Goal: Transaction & Acquisition: Purchase product/service

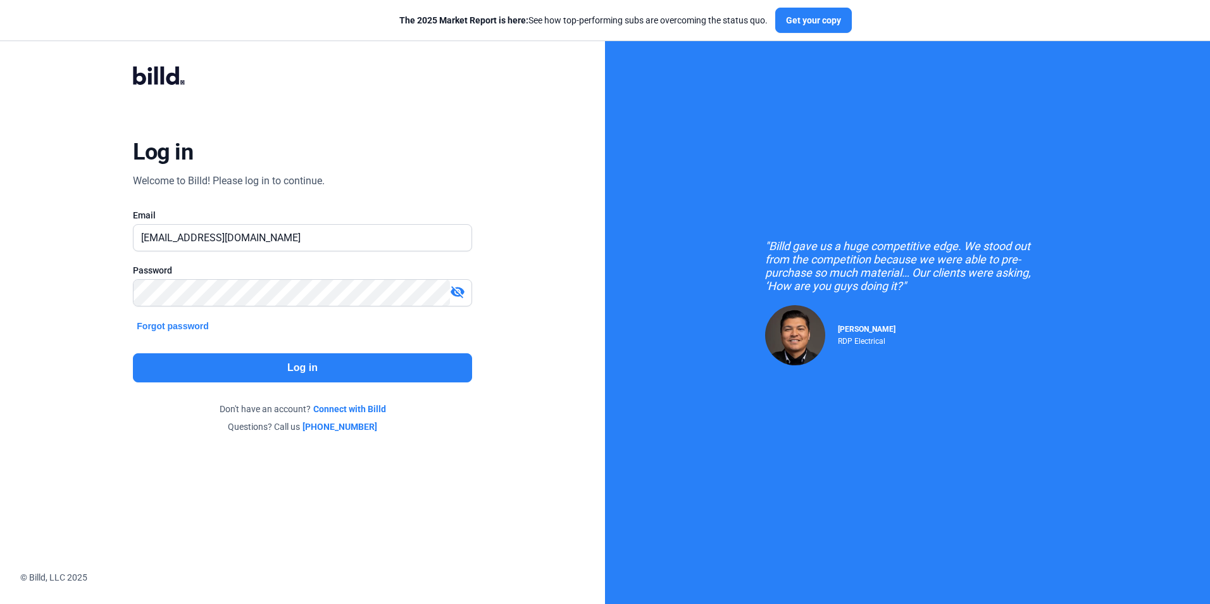
click at [311, 365] on button "Log in" at bounding box center [302, 367] width 339 height 29
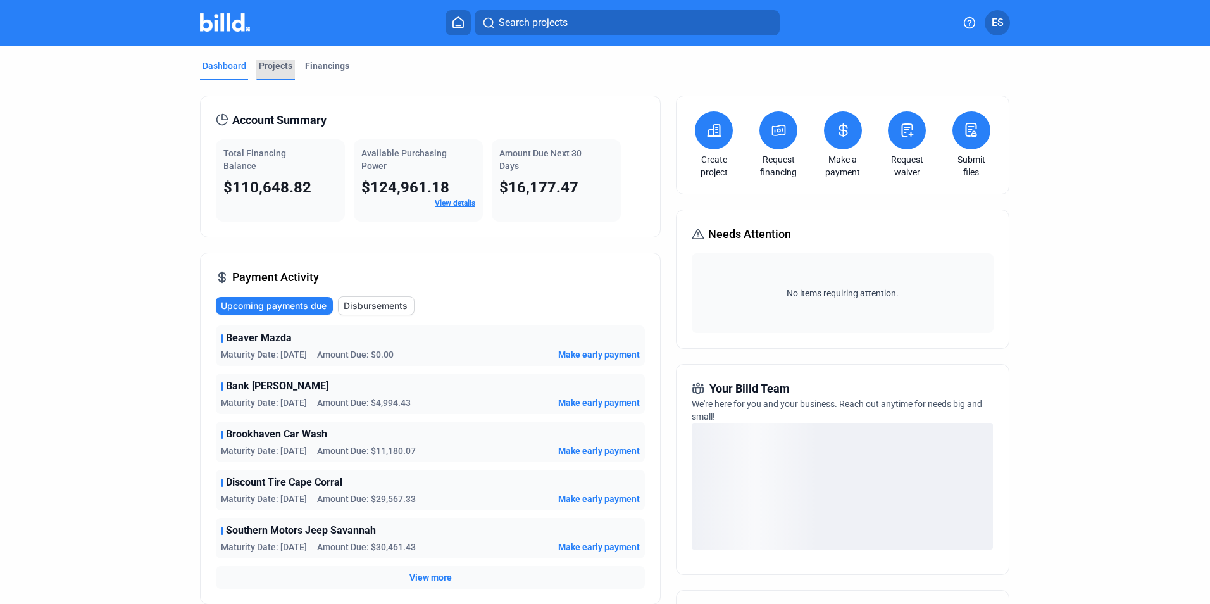
click at [273, 63] on div "Projects" at bounding box center [276, 65] width 34 height 13
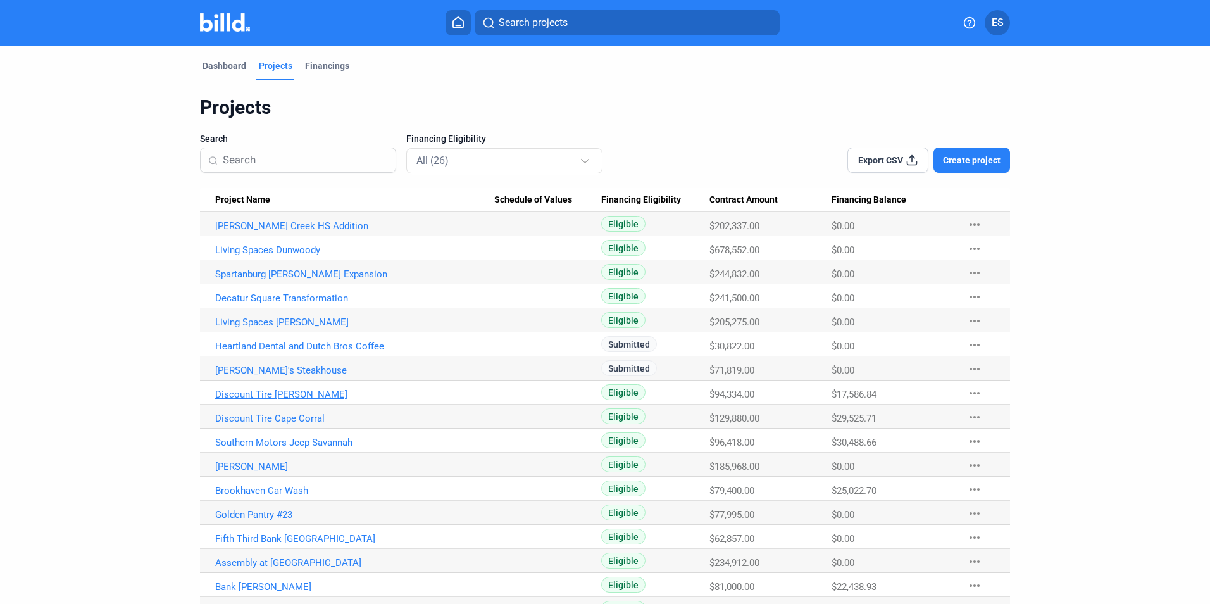
click at [279, 232] on link "Discount Tire [PERSON_NAME]" at bounding box center [354, 225] width 279 height 11
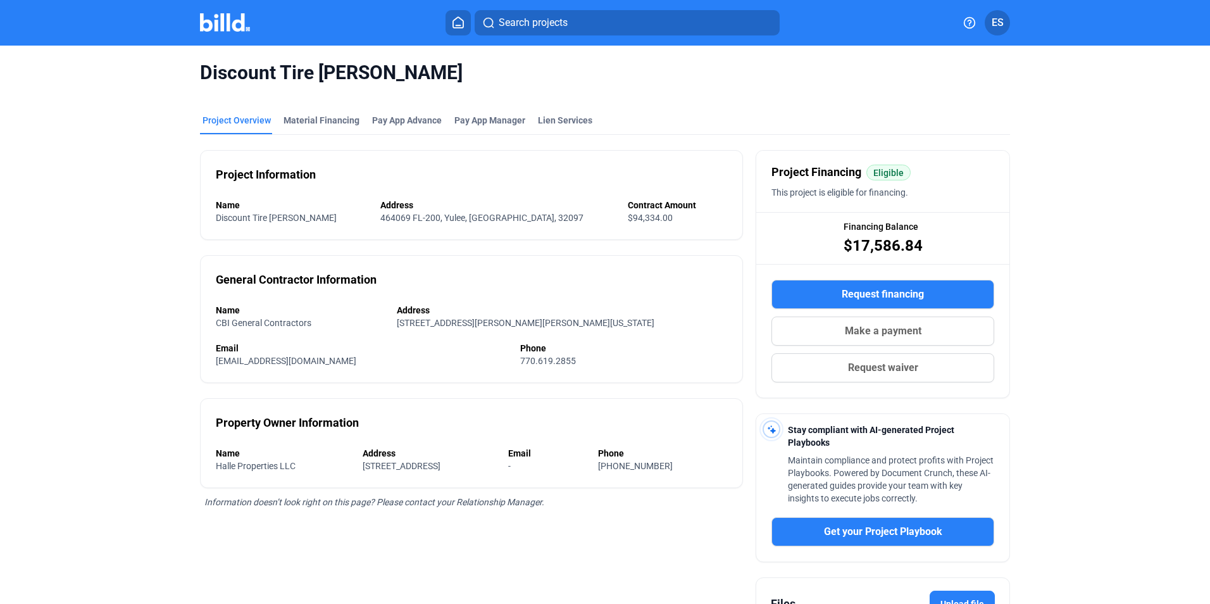
click at [892, 370] on span "Request waiver" at bounding box center [883, 367] width 70 height 15
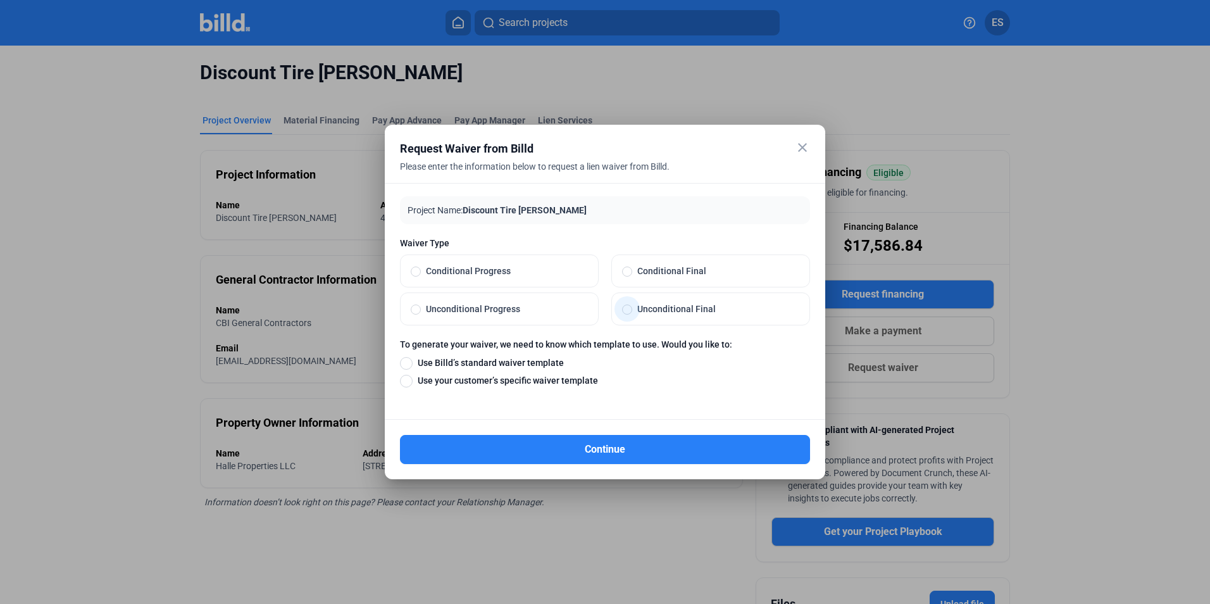
click at [691, 323] on label "Unconditional Final" at bounding box center [710, 309] width 197 height 32
click at [632, 315] on input "Unconditional Final" at bounding box center [627, 308] width 10 height 11
radio input "true"
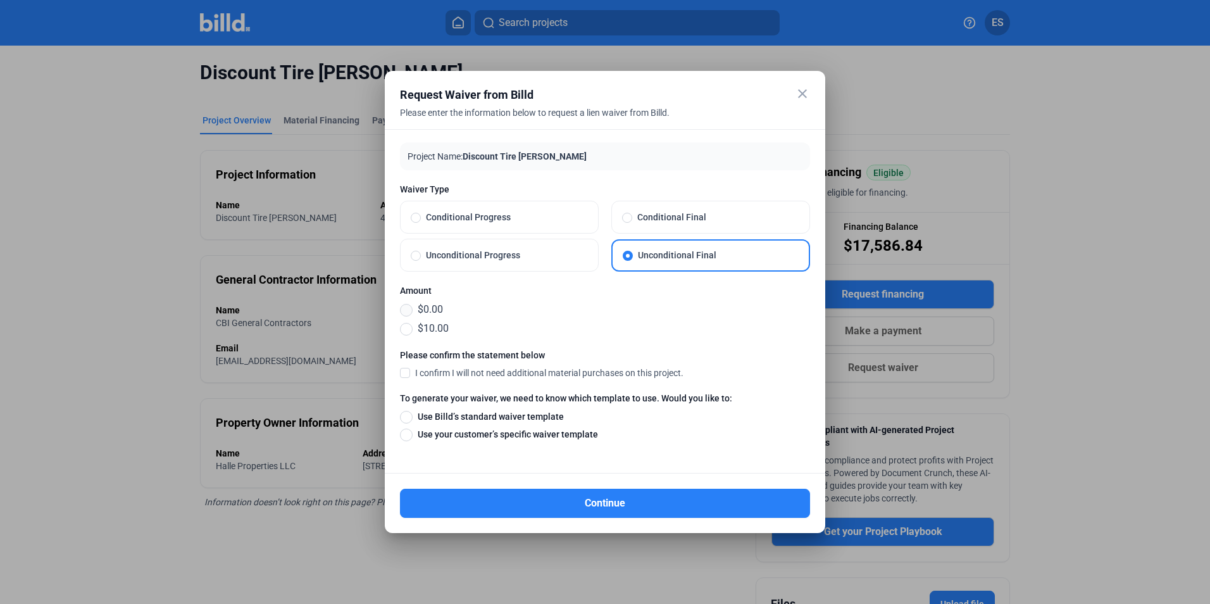
click at [409, 307] on span at bounding box center [406, 310] width 13 height 13
click at [409, 307] on input "$0.00" at bounding box center [406, 310] width 13 height 14
radio input "true"
click at [449, 368] on span "I confirm I will not need additional material purchases on this project." at bounding box center [549, 372] width 268 height 13
click at [0, 0] on input "I confirm I will not need additional material purchases on this project." at bounding box center [0, 0] width 0 height 0
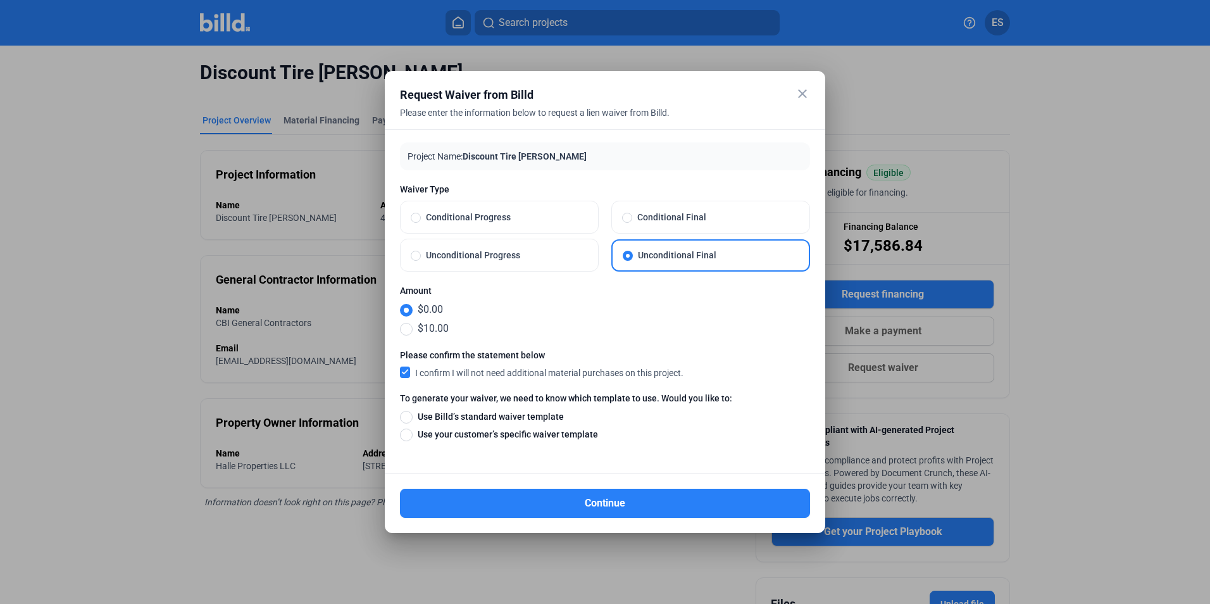
click at [458, 437] on span "Use your customer’s specific waiver template" at bounding box center [505, 434] width 185 height 13
click at [413, 437] on input "Use your customer’s specific waiver template" at bounding box center [406, 434] width 13 height 14
radio input "true"
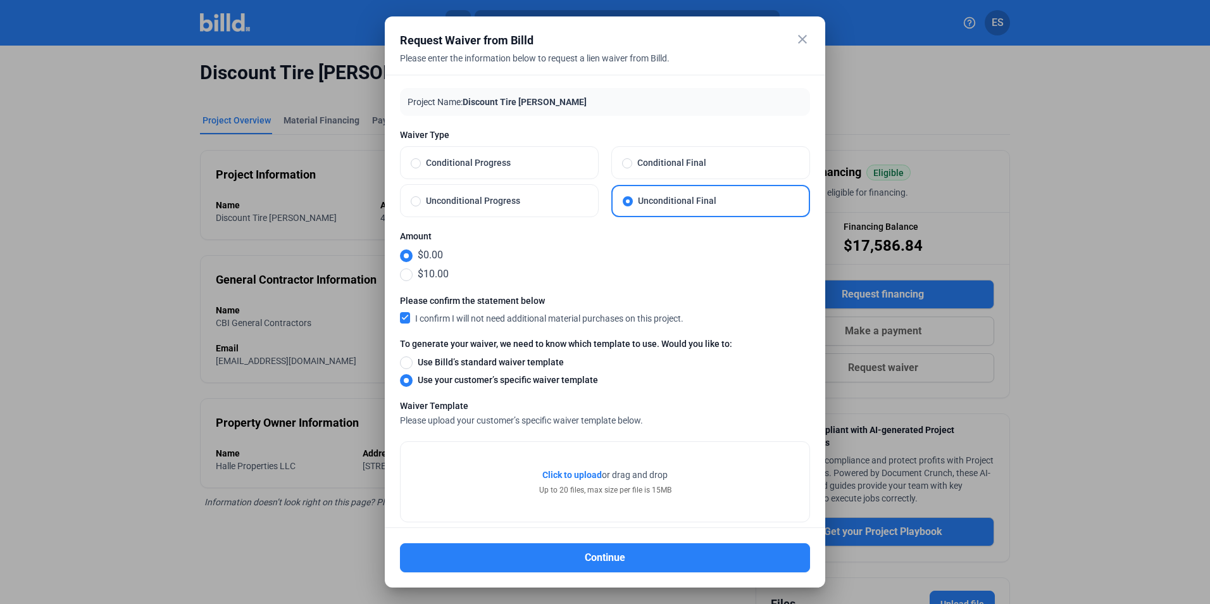
click at [579, 473] on span "Click to upload" at bounding box center [571, 475] width 59 height 10
click at [573, 470] on span "Click to upload" at bounding box center [571, 475] width 59 height 10
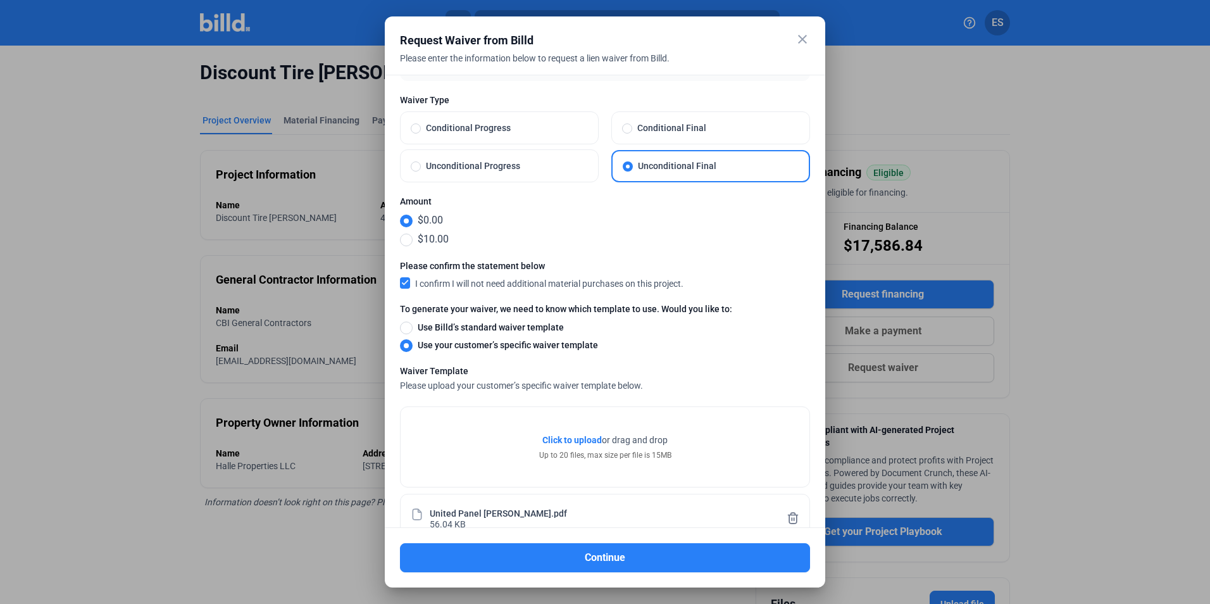
scroll to position [66, 0]
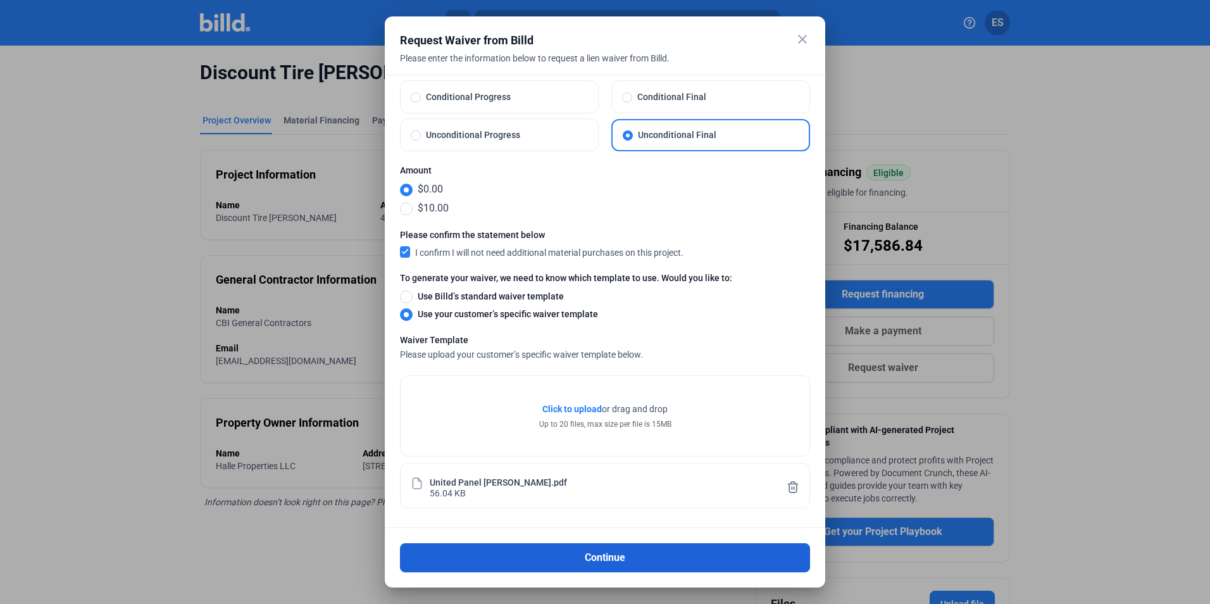
click at [605, 565] on button "Continue" at bounding box center [605, 557] width 410 height 29
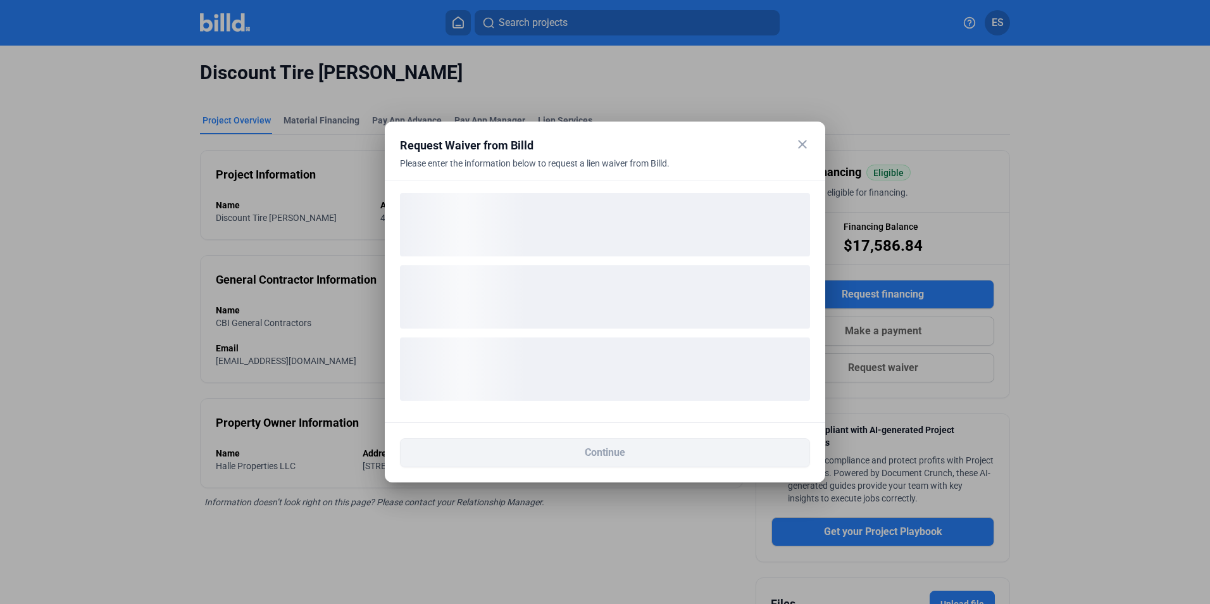
scroll to position [0, 0]
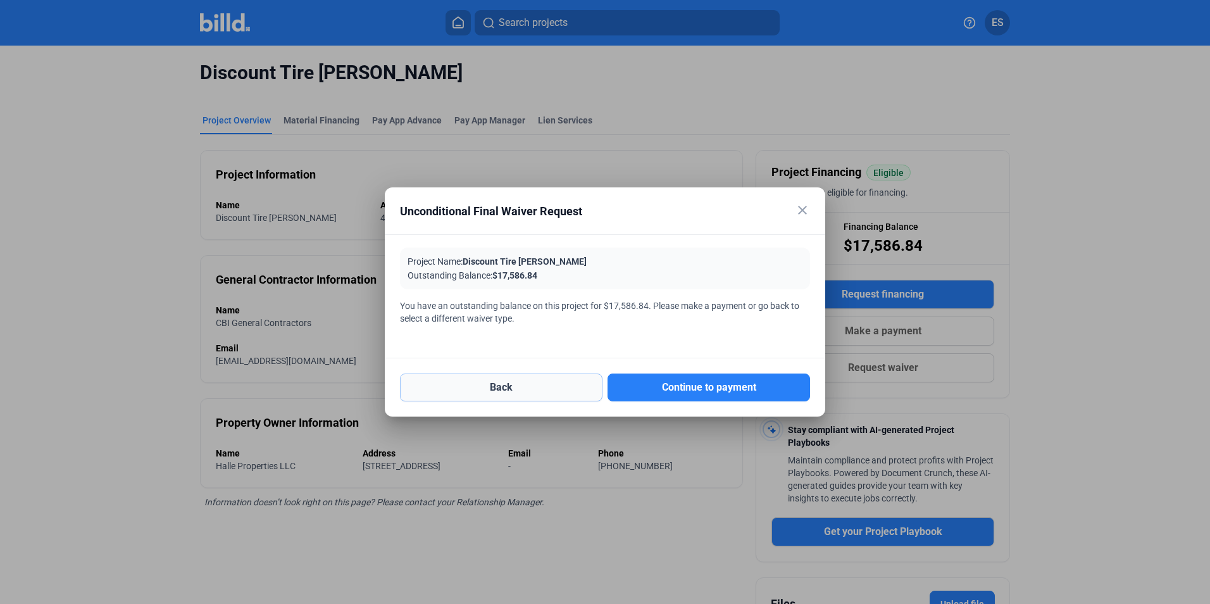
click at [541, 399] on button "Back" at bounding box center [501, 387] width 203 height 28
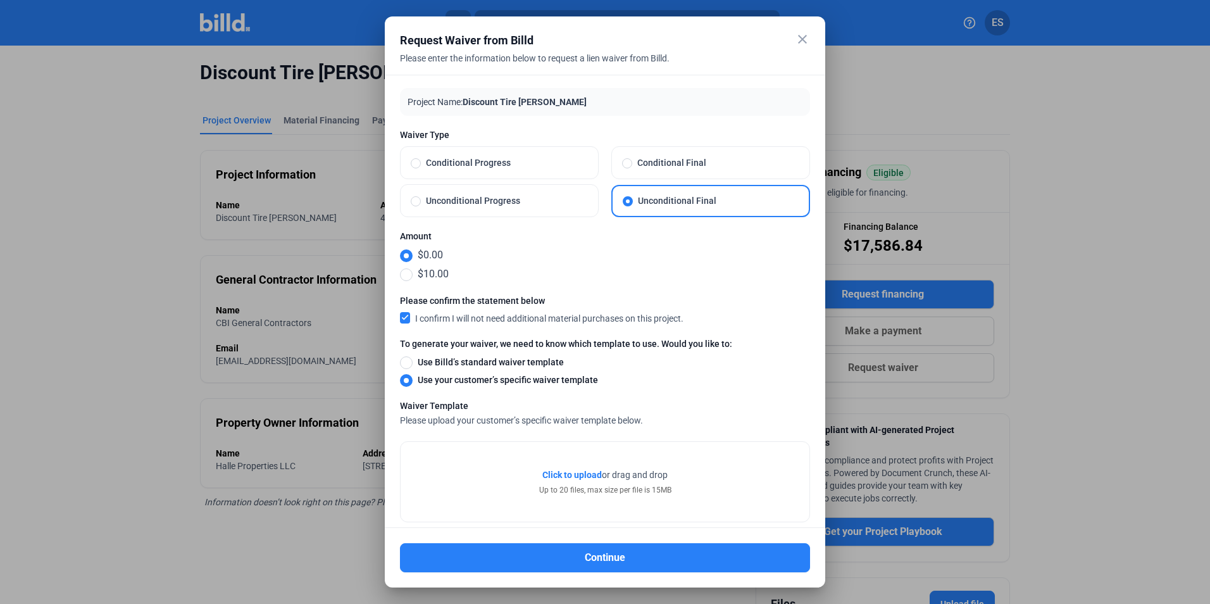
click at [797, 32] on mat-icon "close" at bounding box center [802, 39] width 15 height 15
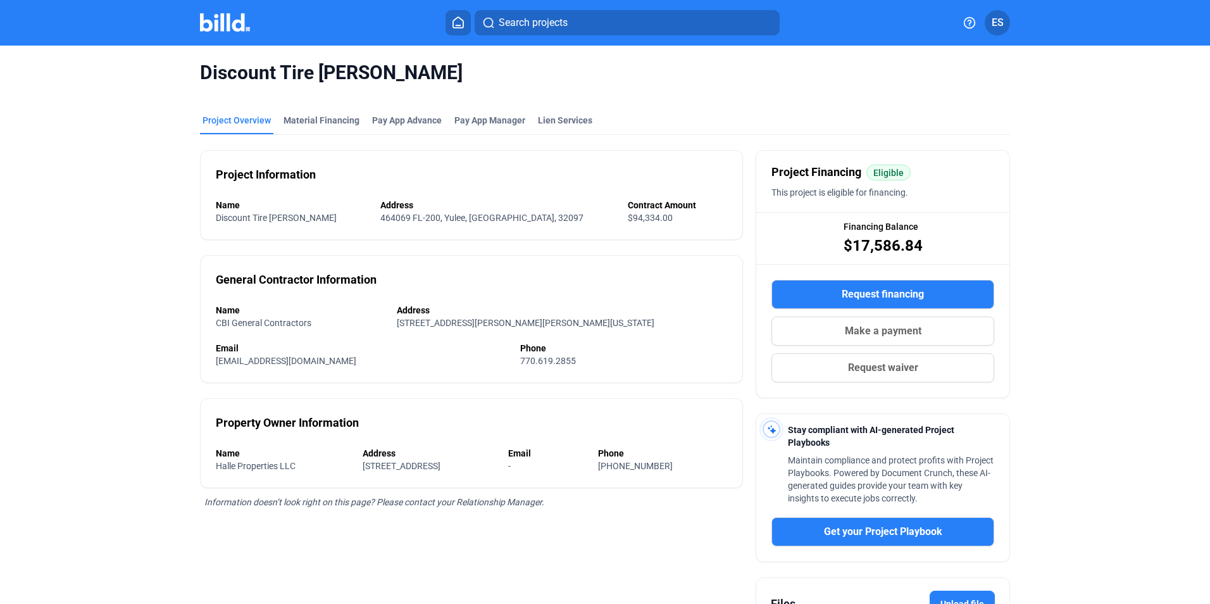
click at [237, 128] on div "Project Overview" at bounding box center [236, 124] width 73 height 20
click at [97, 120] on div "Discount Tire Yulee Project Overview Material Financing Pay App Advance Pay App…" at bounding box center [605, 383] width 1017 height 675
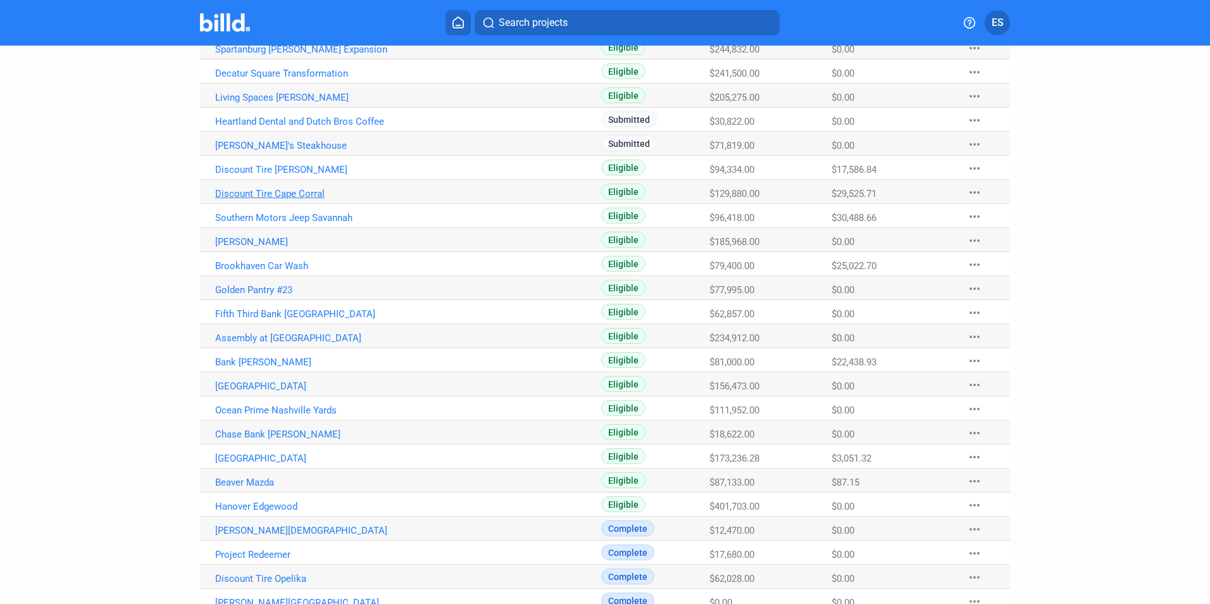
scroll to position [231, 0]
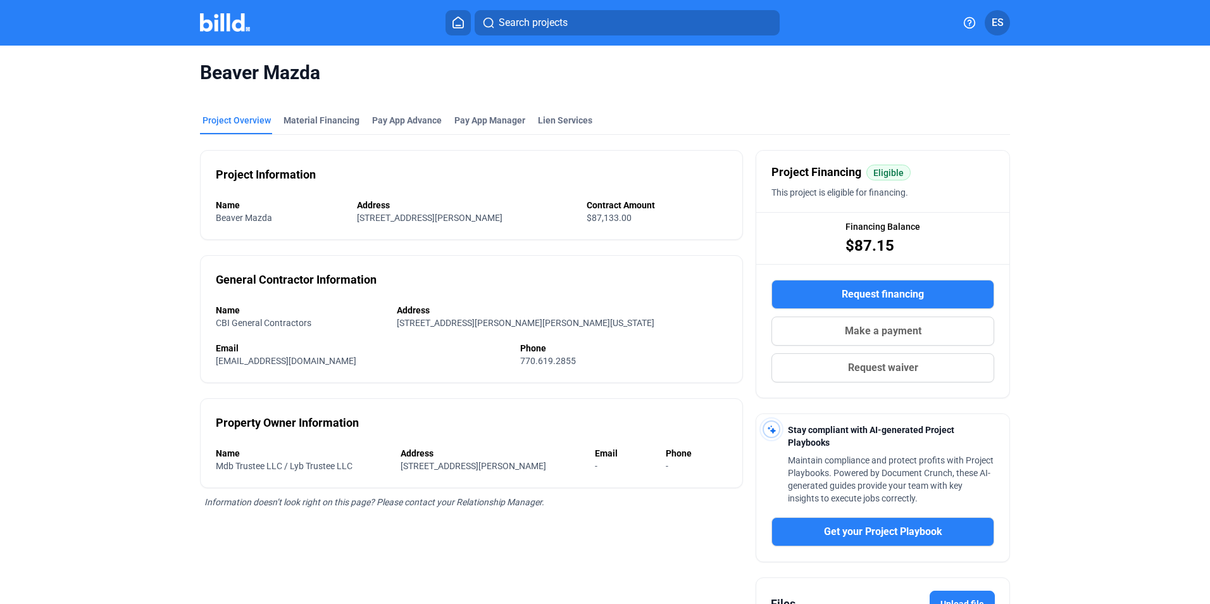
click at [885, 331] on span "Make a payment" at bounding box center [883, 330] width 77 height 15
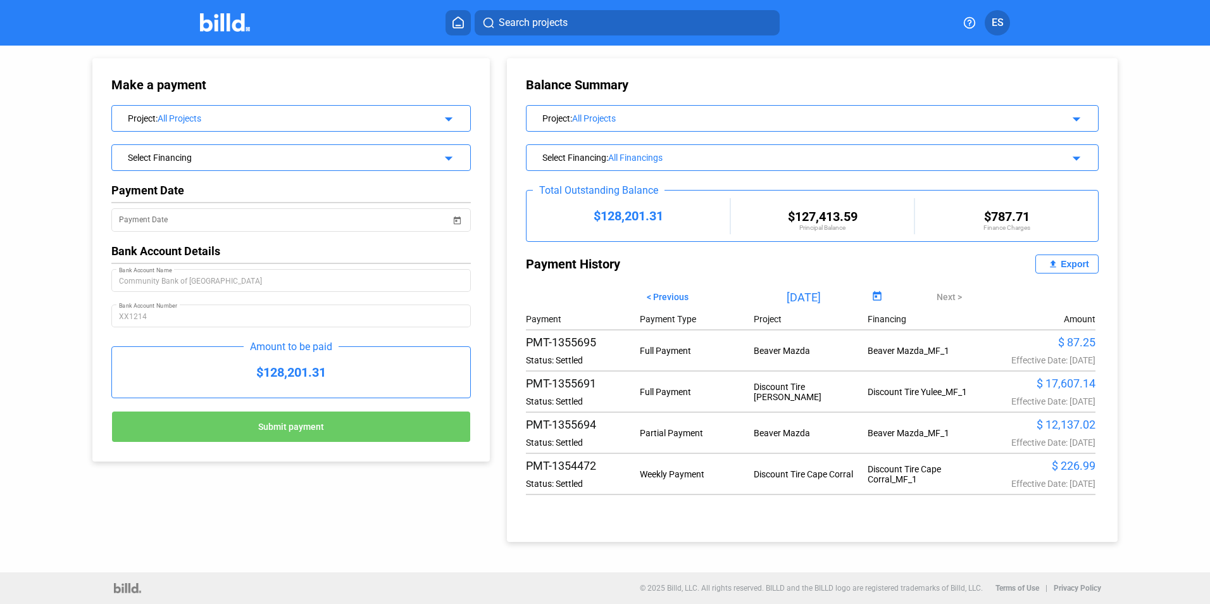
click at [258, 125] on div "Project : All Projects arrow_drop_down" at bounding box center [291, 117] width 358 height 22
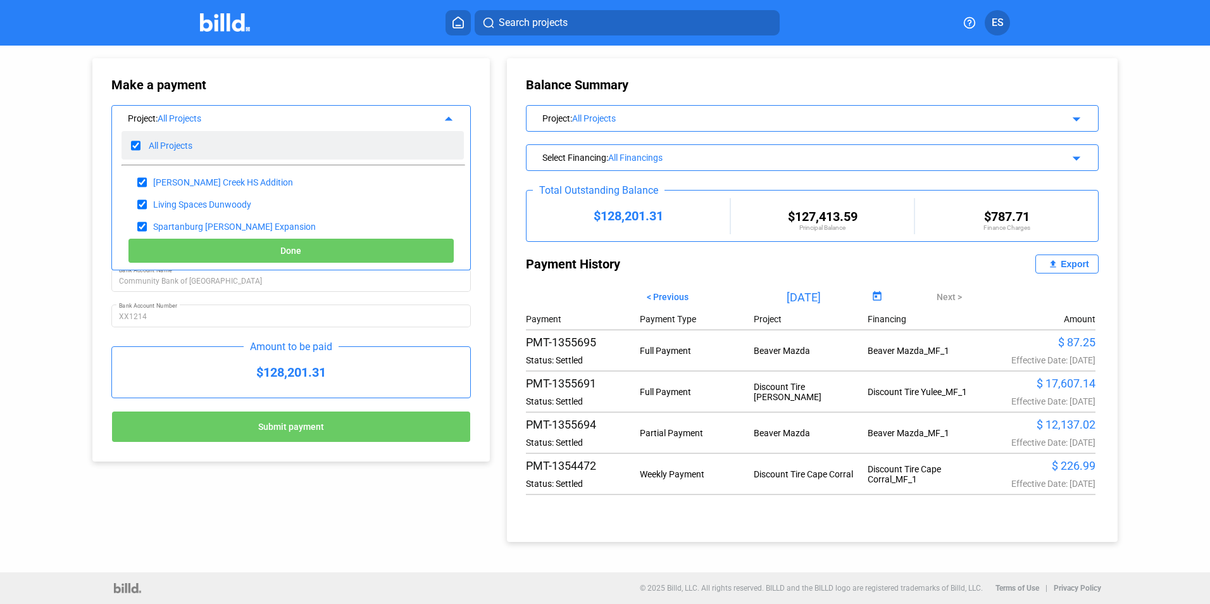
click at [133, 148] on input "checkbox" at bounding box center [135, 145] width 9 height 19
checkbox input "false"
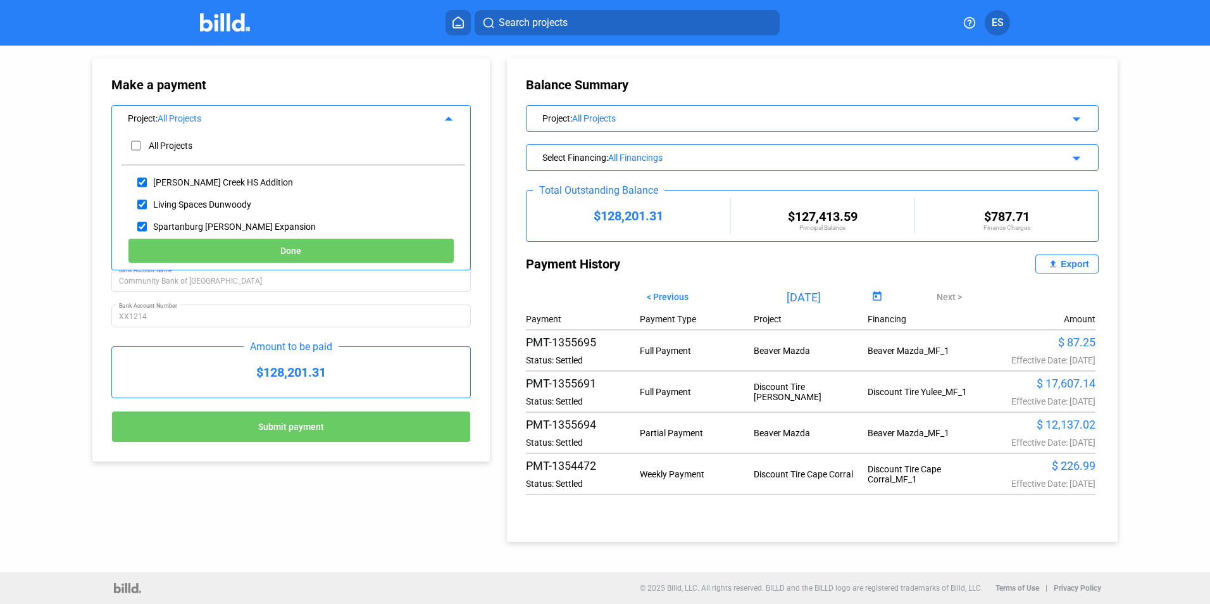
click at [650, 120] on div "All Projects" at bounding box center [800, 118] width 456 height 10
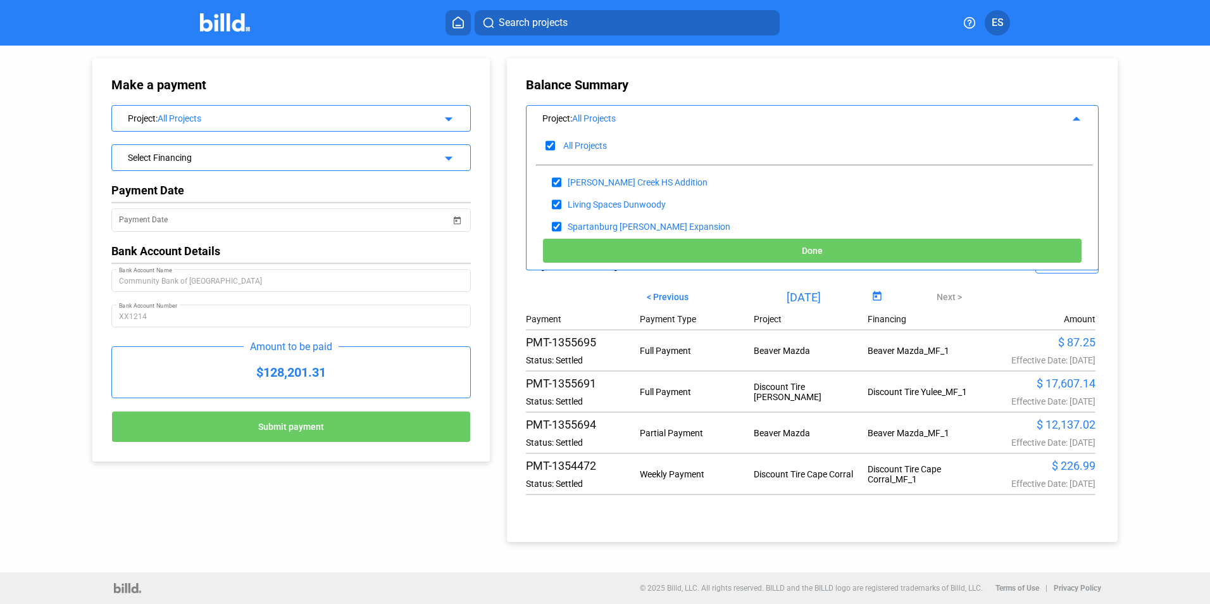
click at [213, 118] on div "All Projects" at bounding box center [290, 118] width 265 height 10
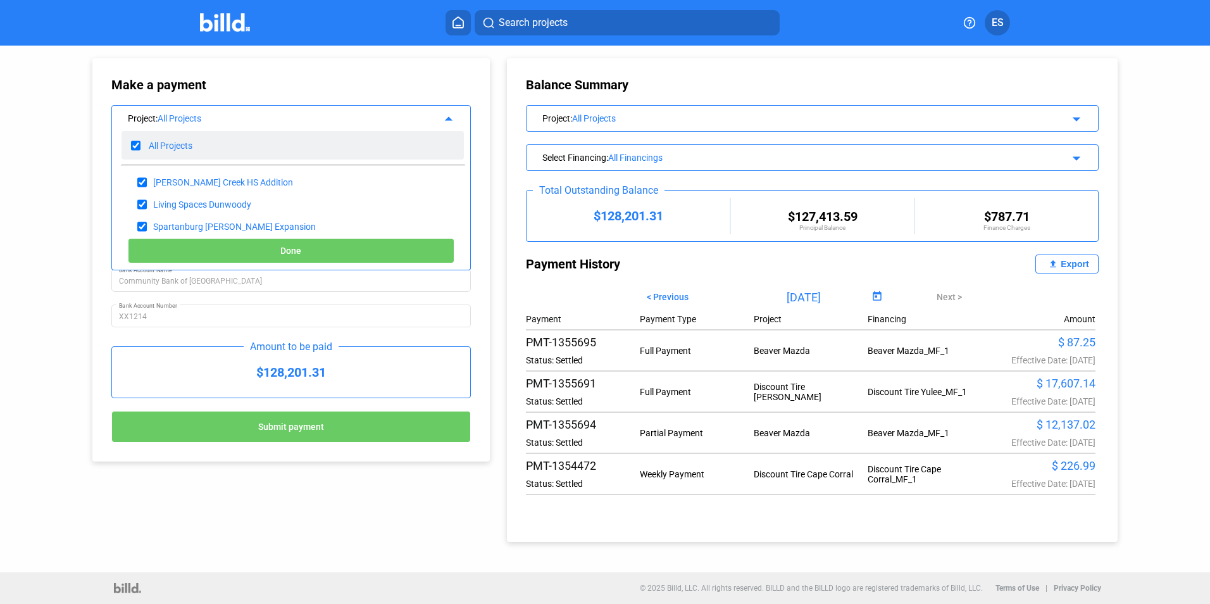
click at [134, 141] on input "checkbox" at bounding box center [135, 145] width 9 height 19
checkbox input "false"
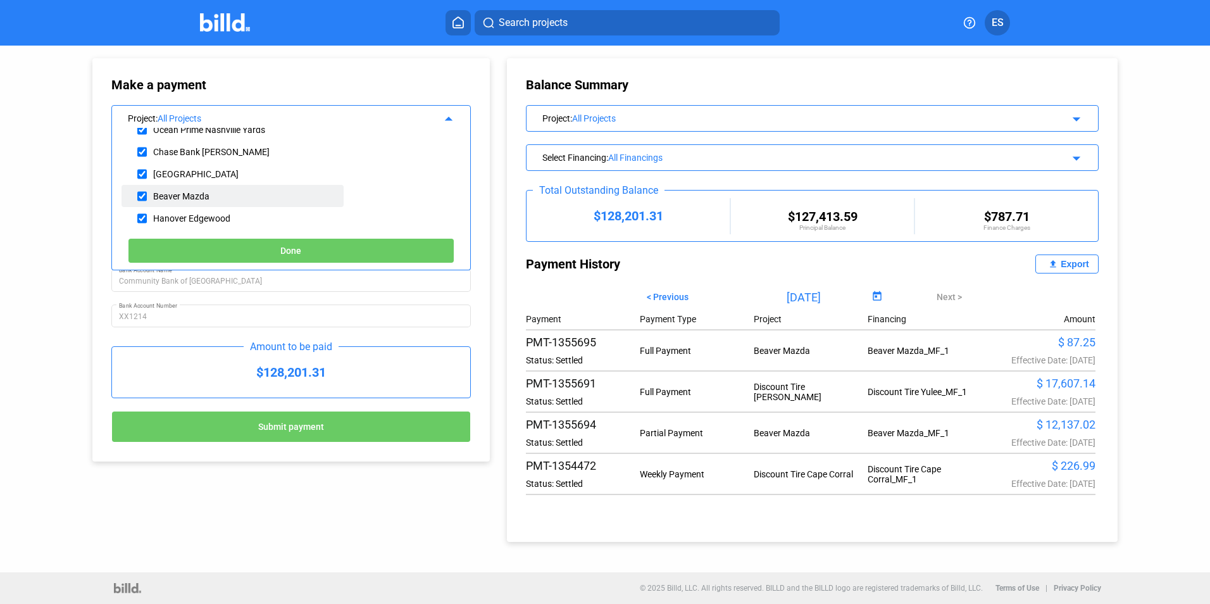
scroll to position [385, 0]
click at [249, 188] on div "Beaver Mazda" at bounding box center [233, 195] width 223 height 22
click at [146, 199] on input "checkbox" at bounding box center [141, 195] width 9 height 19
checkbox input "true"
click at [291, 246] on span "Done" at bounding box center [290, 251] width 21 height 10
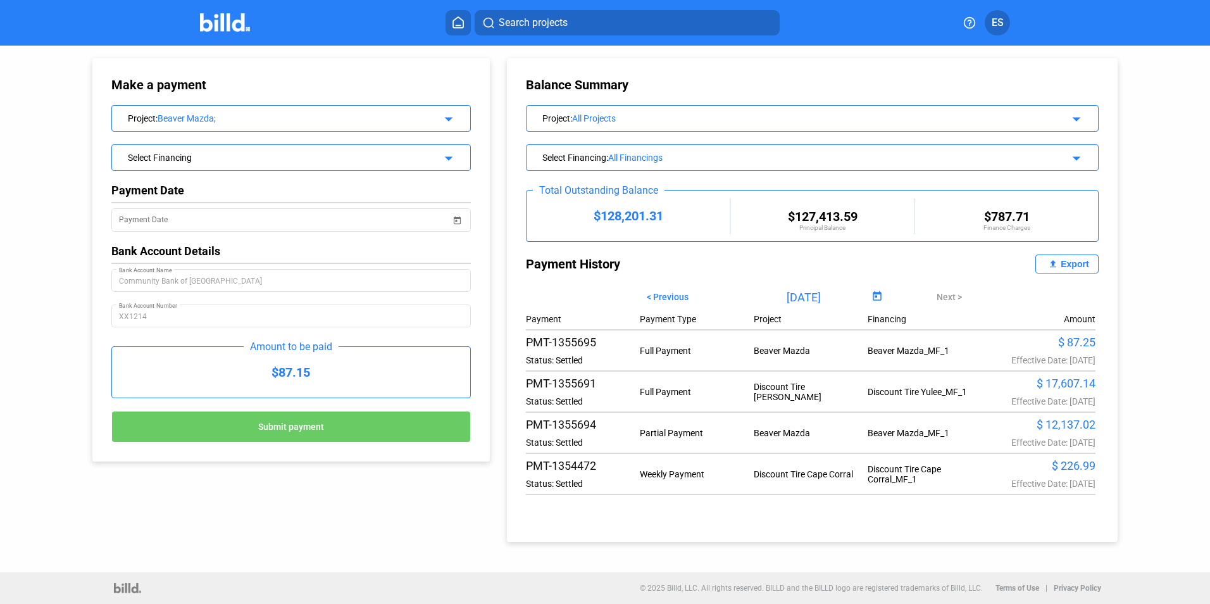
click at [329, 415] on button "Submit payment" at bounding box center [291, 427] width 360 height 32
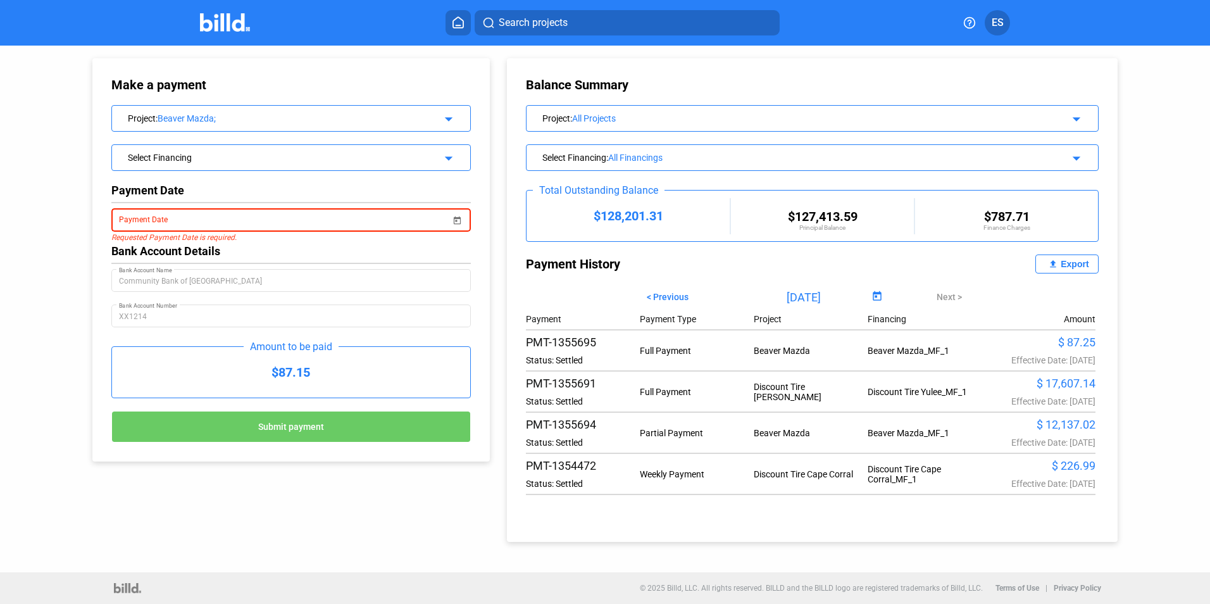
click at [453, 218] on span "Open calendar" at bounding box center [457, 212] width 30 height 30
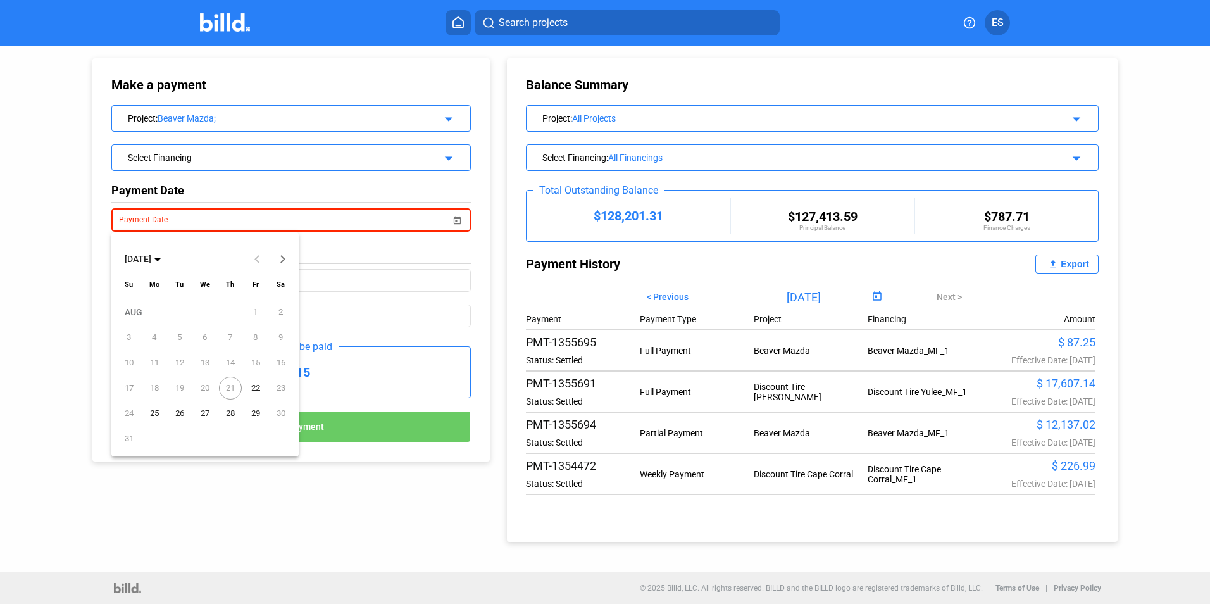
click at [249, 385] on span "22" at bounding box center [255, 388] width 23 height 23
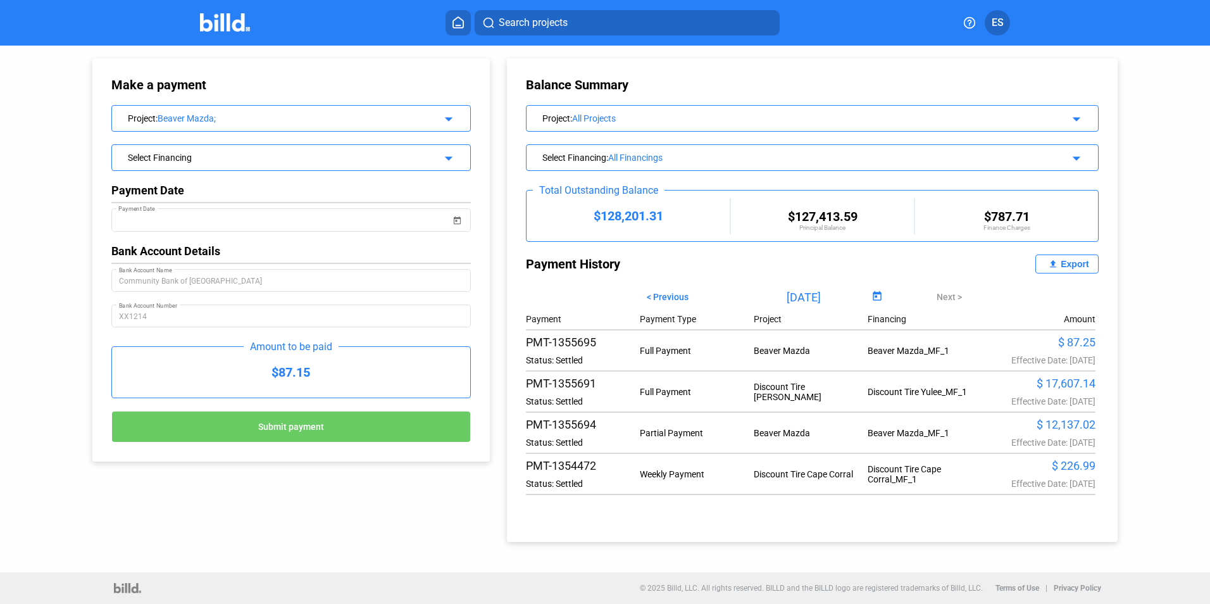
click at [278, 442] on button "Submit payment" at bounding box center [291, 427] width 360 height 32
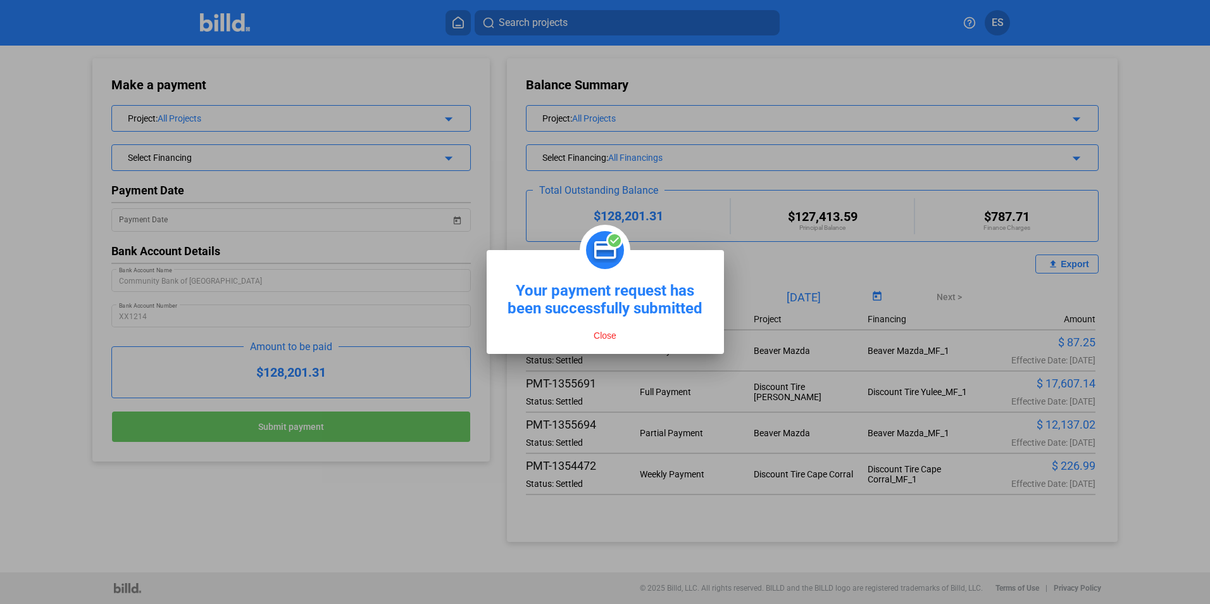
click at [600, 333] on button "Close" at bounding box center [605, 335] width 30 height 11
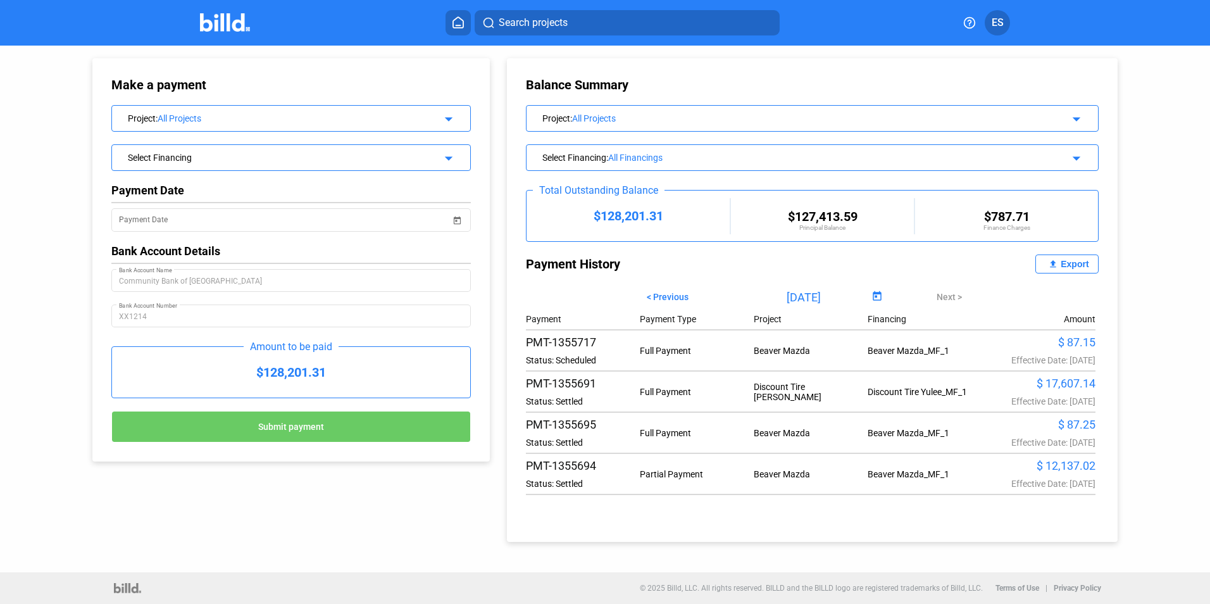
click at [458, 22] on icon at bounding box center [458, 22] width 13 height 12
